Goal: Task Accomplishment & Management: Complete application form

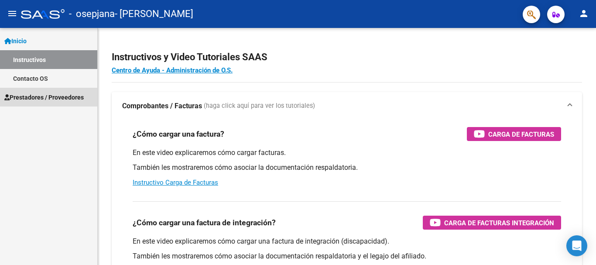
click at [45, 95] on span "Prestadores / Proveedores" at bounding box center [43, 98] width 79 height 10
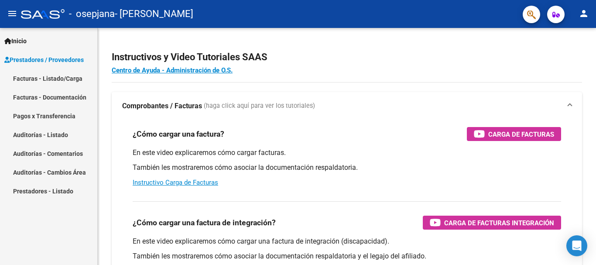
click at [60, 63] on span "Prestadores / Proveedores" at bounding box center [43, 60] width 79 height 10
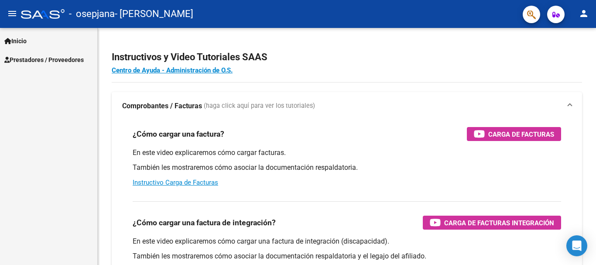
click at [43, 57] on span "Prestadores / Proveedores" at bounding box center [43, 60] width 79 height 10
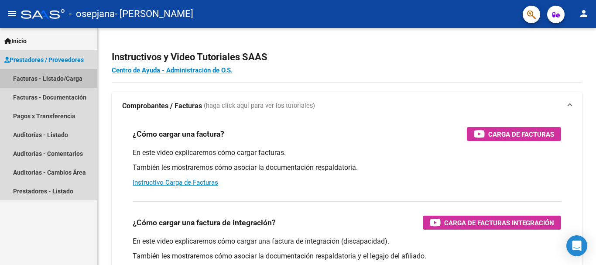
click at [45, 79] on link "Facturas - Listado/Carga" at bounding box center [48, 78] width 97 height 19
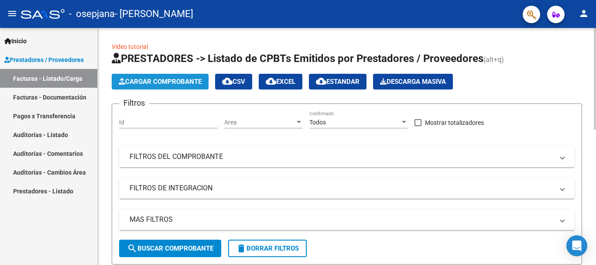
click at [153, 83] on span "Cargar Comprobante" at bounding box center [160, 82] width 83 height 8
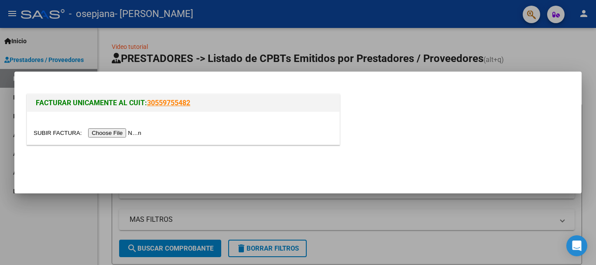
click at [125, 132] on input "file" at bounding box center [89, 132] width 110 height 9
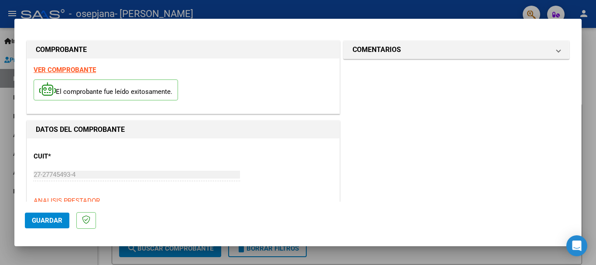
scroll to position [151, 0]
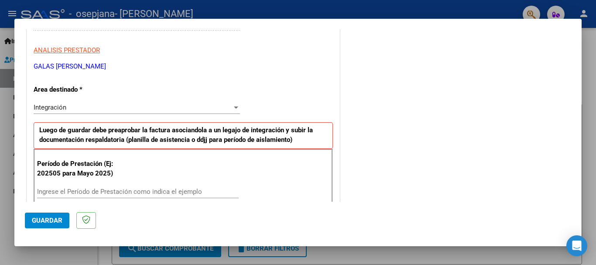
click at [124, 106] on div "Integración" at bounding box center [133, 107] width 199 height 8
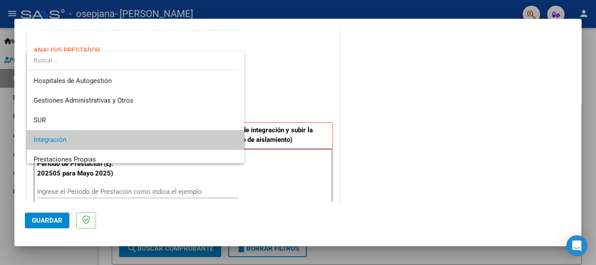
scroll to position [33, 0]
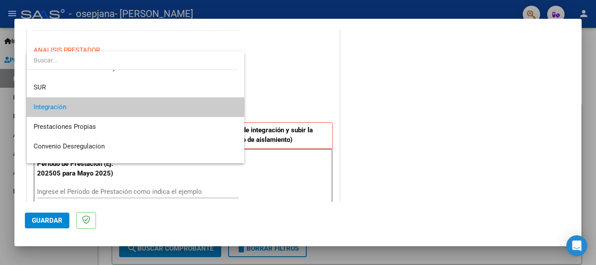
click at [124, 105] on span "Integración" at bounding box center [136, 107] width 204 height 20
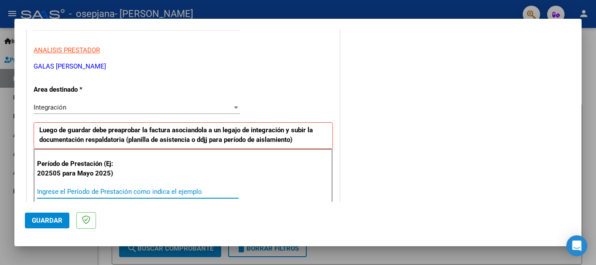
click at [78, 191] on input "Ingrese el Período de Prestación como indica el ejemplo" at bounding box center [138, 192] width 202 height 8
type input "202508"
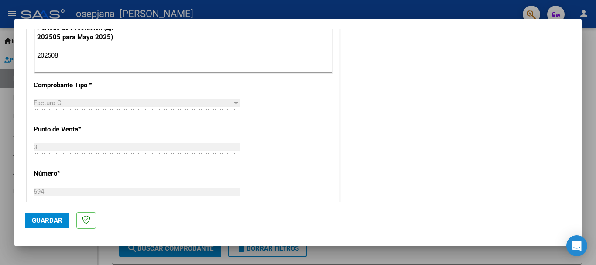
scroll to position [290, 0]
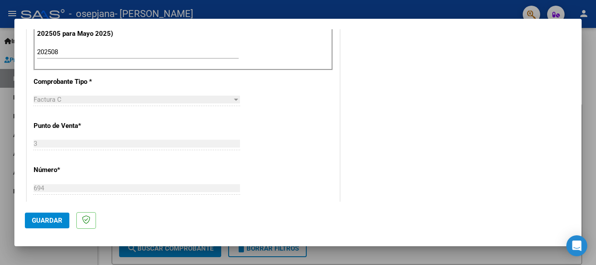
click at [575, 200] on mat-dialog-content "COMPROBANTE VER COMPROBANTE El comprobante fue leído exitosamente. DATOS DEL CO…" at bounding box center [297, 115] width 567 height 172
click at [574, 200] on mat-dialog-content "COMPROBANTE VER COMPROBANTE El comprobante fue leído exitosamente. DATOS DEL CO…" at bounding box center [297, 115] width 567 height 172
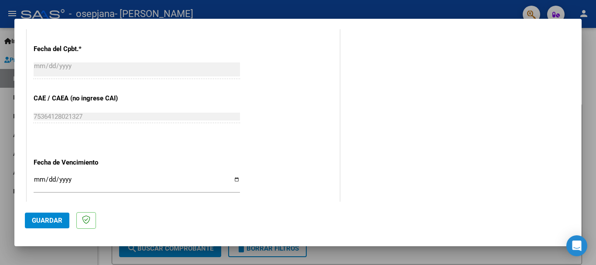
scroll to position [517, 0]
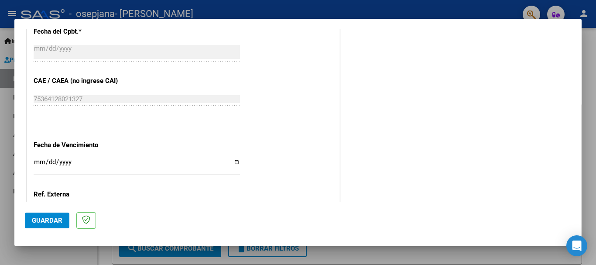
click at [79, 162] on input "Ingresar la fecha" at bounding box center [137, 165] width 206 height 14
click at [232, 161] on input "Ingresar la fecha" at bounding box center [137, 165] width 206 height 14
type input "[DATE]"
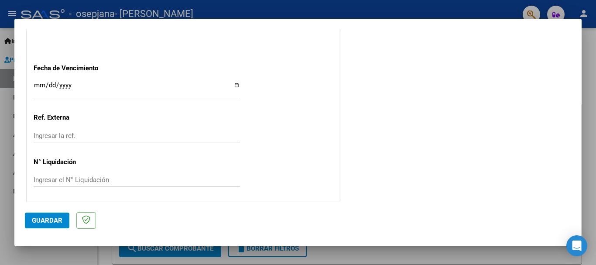
scroll to position [596, 0]
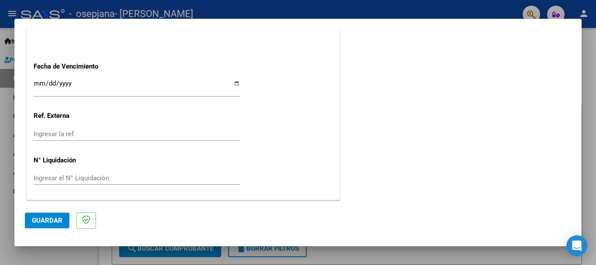
drag, startPoint x: 41, startPoint y: 206, endPoint x: 40, endPoint y: 212, distance: 5.8
click at [40, 212] on mat-dialog-actions "Guardar" at bounding box center [298, 219] width 546 height 34
click at [41, 220] on span "Guardar" at bounding box center [47, 220] width 31 height 8
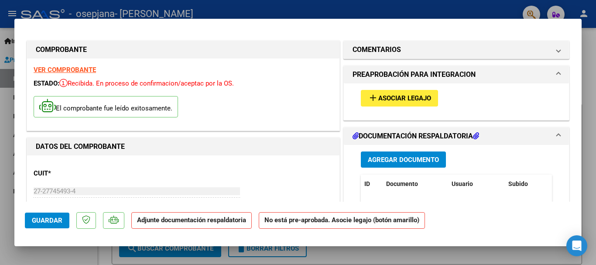
click at [391, 101] on span "Asociar Legajo" at bounding box center [404, 99] width 53 height 8
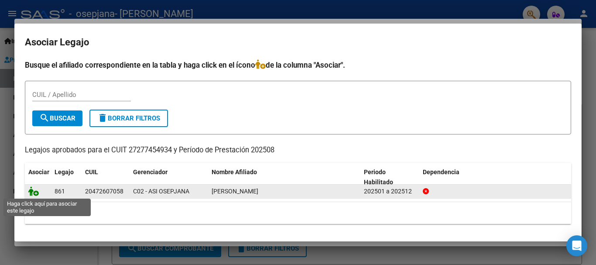
click at [31, 195] on icon at bounding box center [33, 191] width 10 height 10
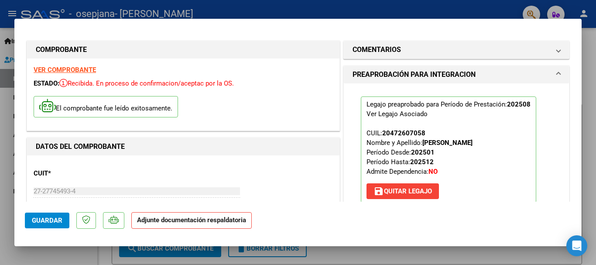
scroll to position [151, 0]
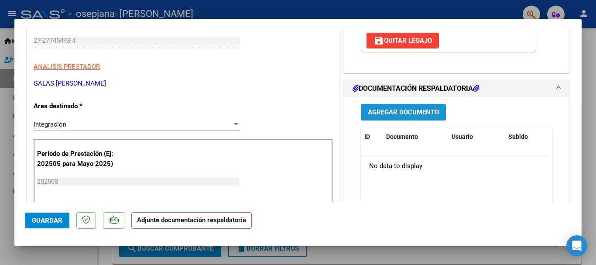
click at [418, 113] on span "Agregar Documento" at bounding box center [403, 113] width 71 height 8
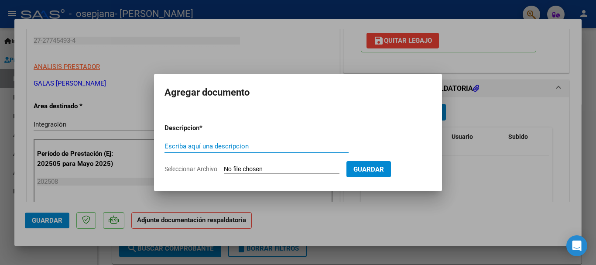
click at [264, 148] on input "Escriba aquí una descripcion" at bounding box center [257, 146] width 184 height 8
type input "asistencia"
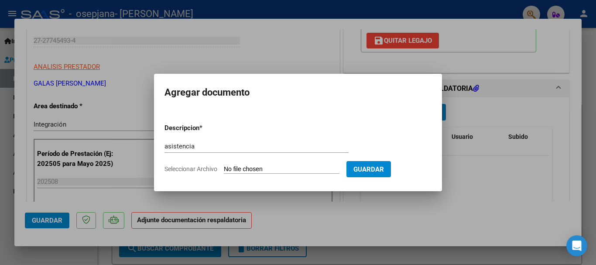
click at [275, 169] on input "Seleccionar Archivo" at bounding box center [282, 169] width 116 height 8
type input "C:\fakepath\agosto asistencia [PERSON_NAME].pdf"
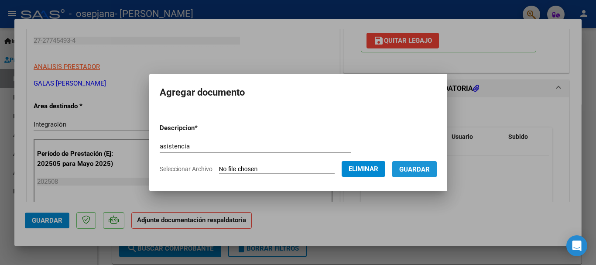
click at [430, 167] on span "Guardar" at bounding box center [414, 169] width 31 height 8
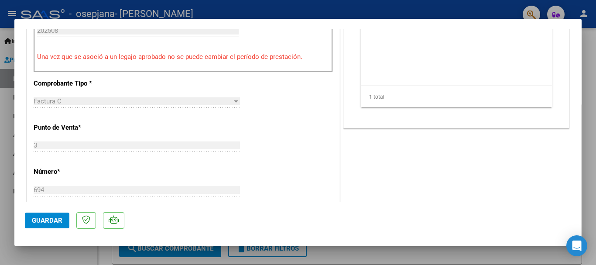
scroll to position [452, 0]
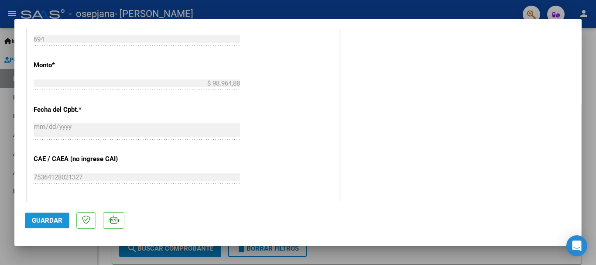
click at [45, 222] on span "Guardar" at bounding box center [47, 220] width 31 height 8
